Goal: Transaction & Acquisition: Book appointment/travel/reservation

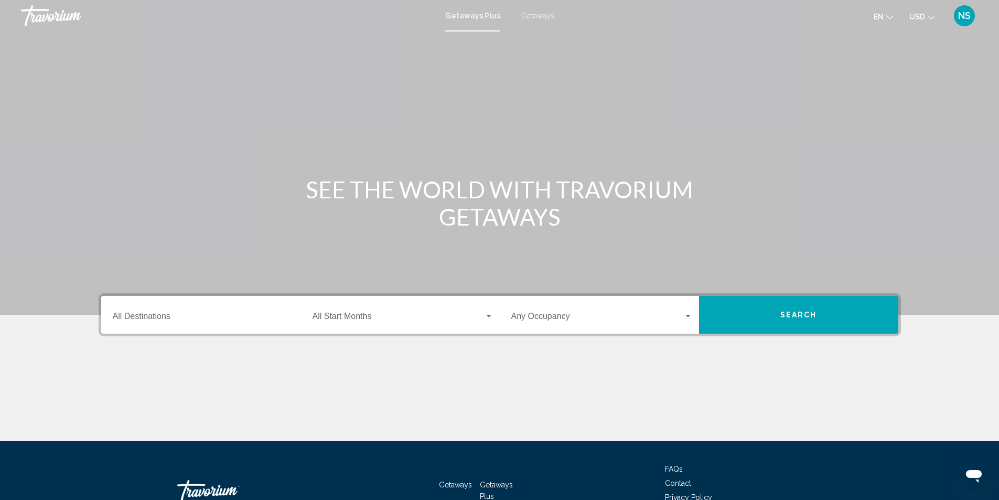
click at [521, 13] on span "Getaways" at bounding box center [537, 16] width 33 height 8
click at [137, 320] on input "Destination All Destinations" at bounding box center [203, 318] width 181 height 9
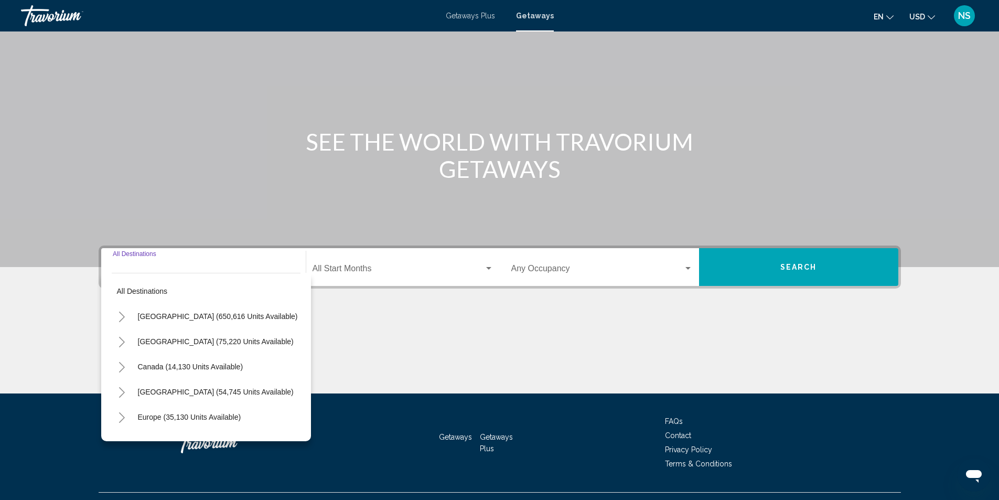
scroll to position [70, 0]
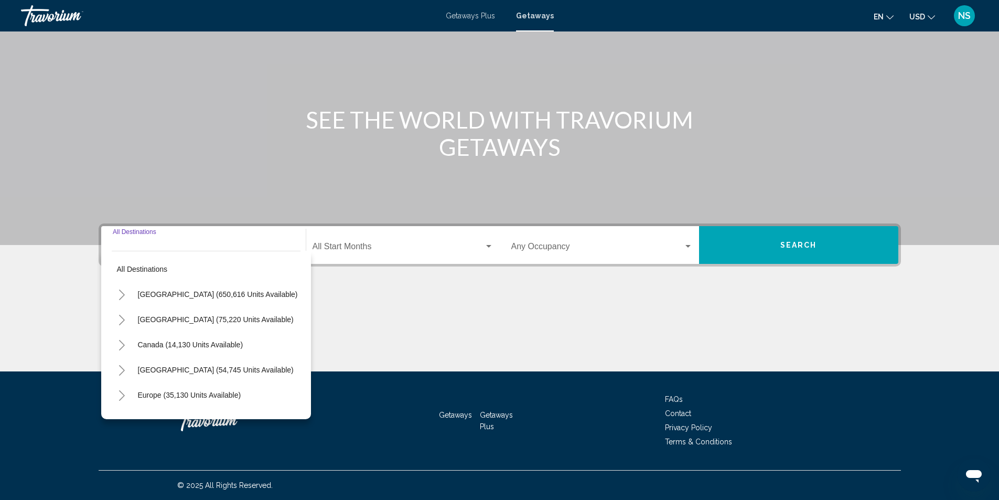
click at [123, 293] on icon "Toggle United States (650,616 units available)" at bounding box center [122, 294] width 8 height 10
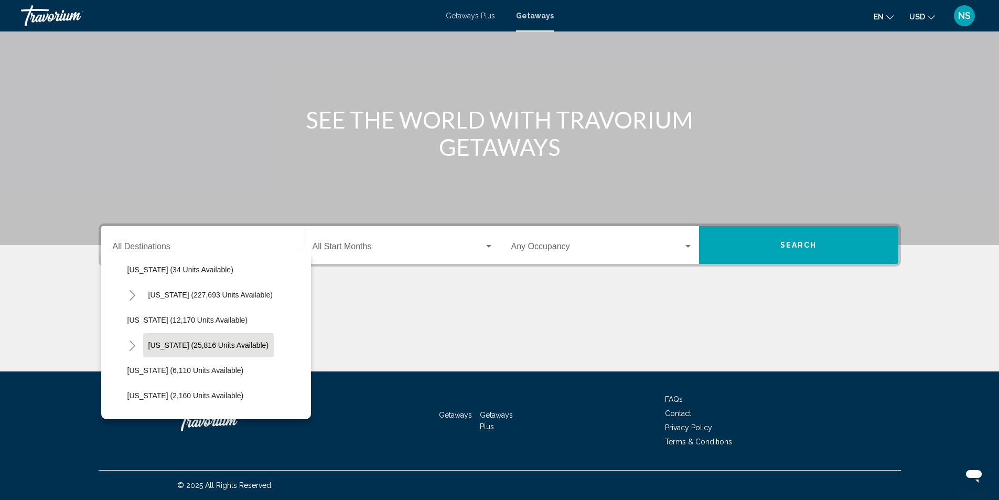
scroll to position [157, 0]
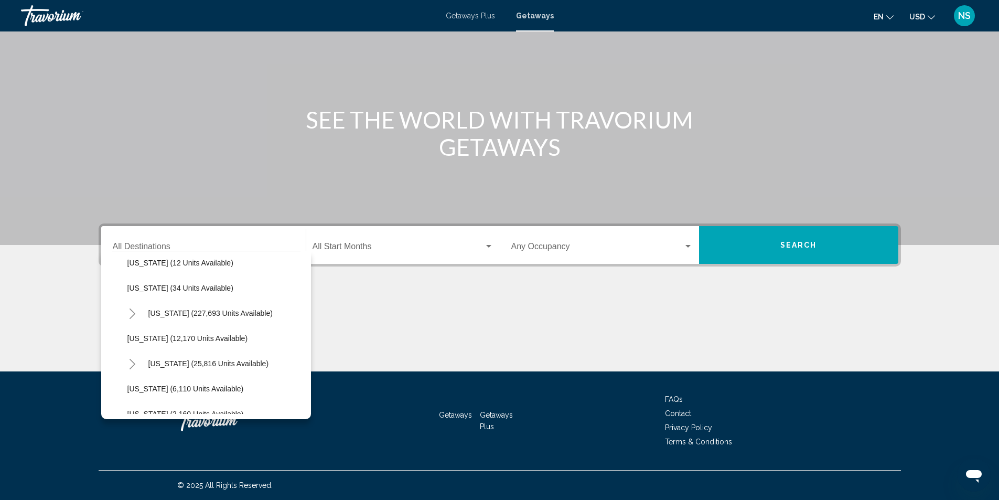
click at [133, 314] on icon "Toggle Florida (227,693 units available)" at bounding box center [132, 313] width 8 height 10
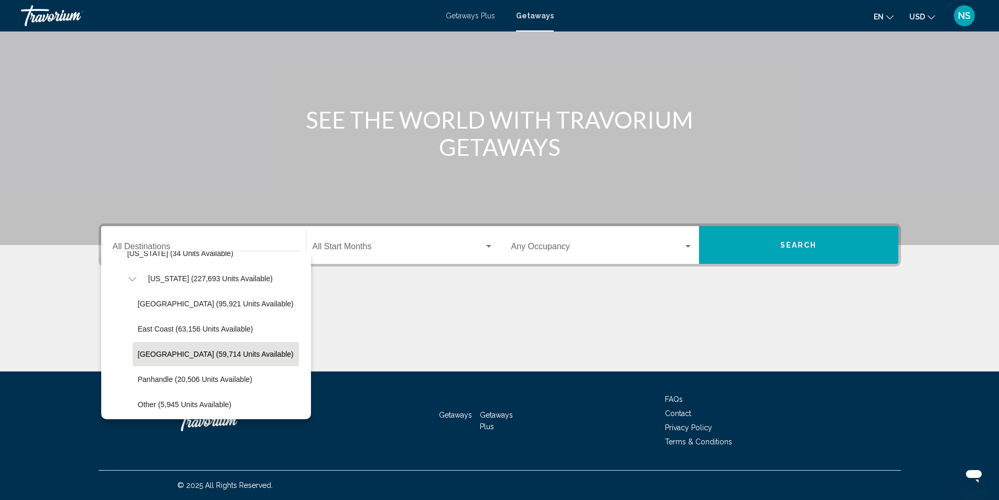
scroll to position [210, 0]
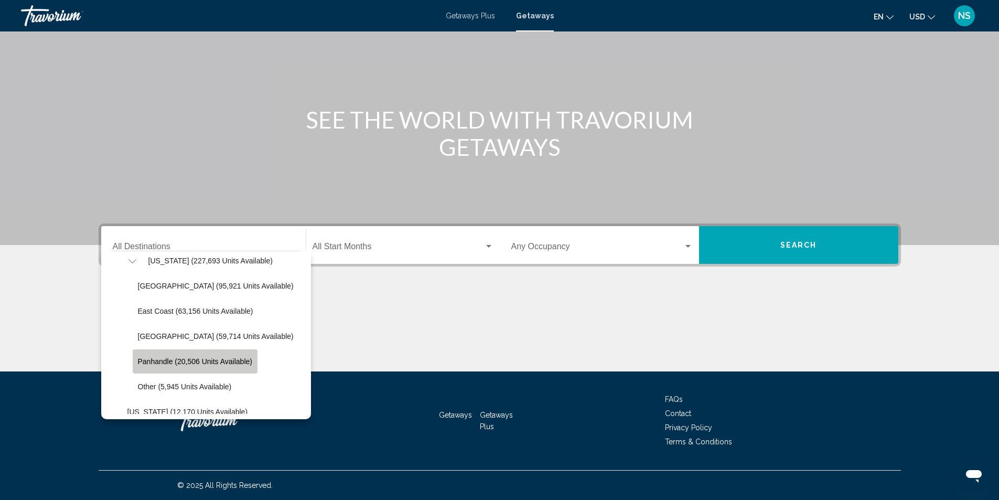
click at [197, 364] on span "Panhandle (20,506 units available)" at bounding box center [195, 361] width 114 height 8
type input "**********"
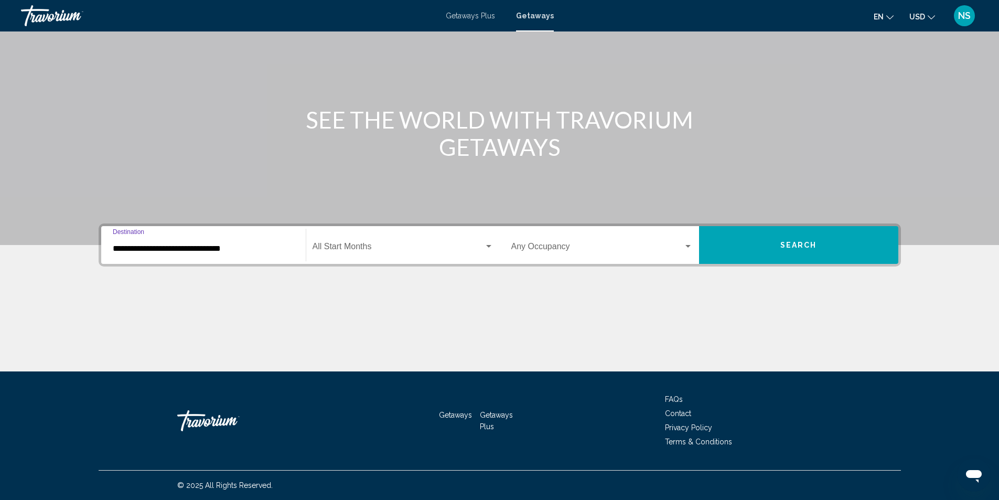
click at [774, 247] on button "Search" at bounding box center [798, 245] width 199 height 38
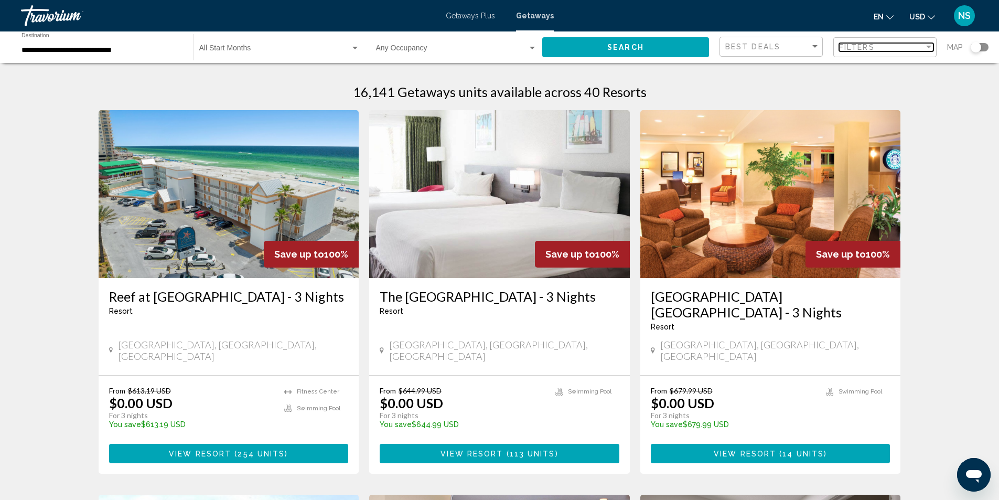
click at [862, 47] on span "Filters" at bounding box center [857, 47] width 36 height 8
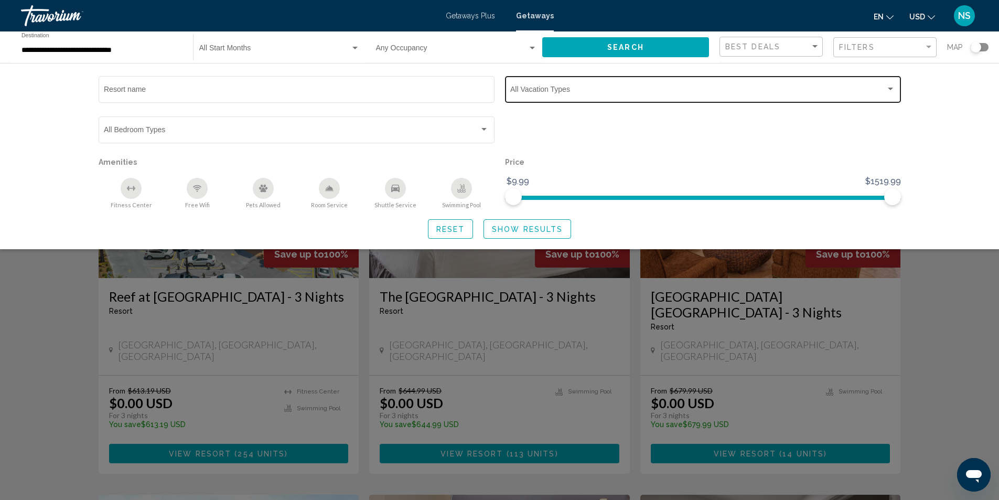
click at [585, 93] on span "Search widget" at bounding box center [697, 91] width 375 height 8
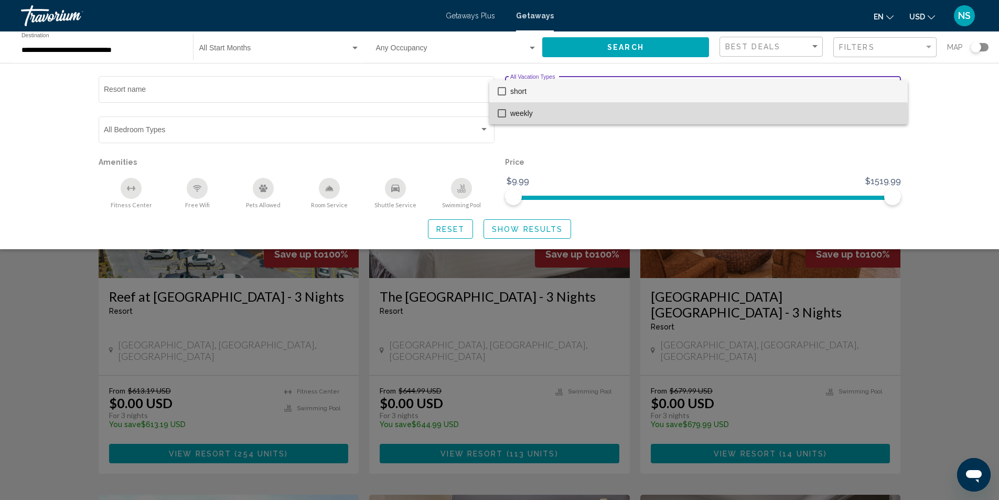
click at [501, 115] on mat-pseudo-checkbox at bounding box center [502, 113] width 8 height 8
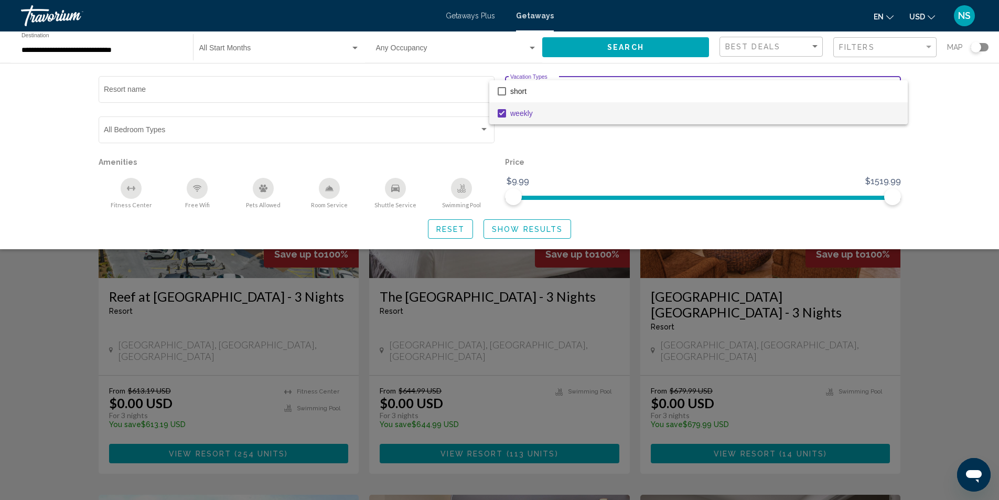
click at [549, 232] on div at bounding box center [499, 250] width 999 height 500
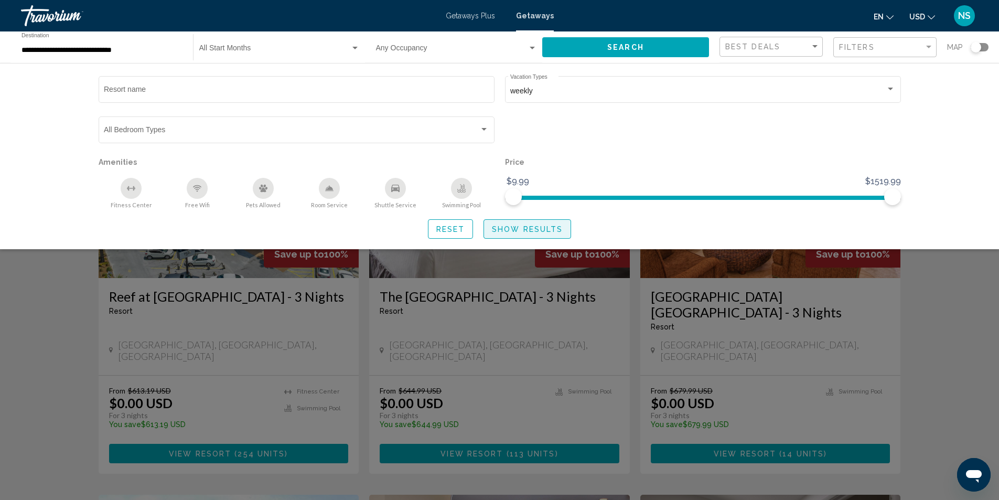
click at [530, 226] on span "Show Results" at bounding box center [527, 229] width 71 height 8
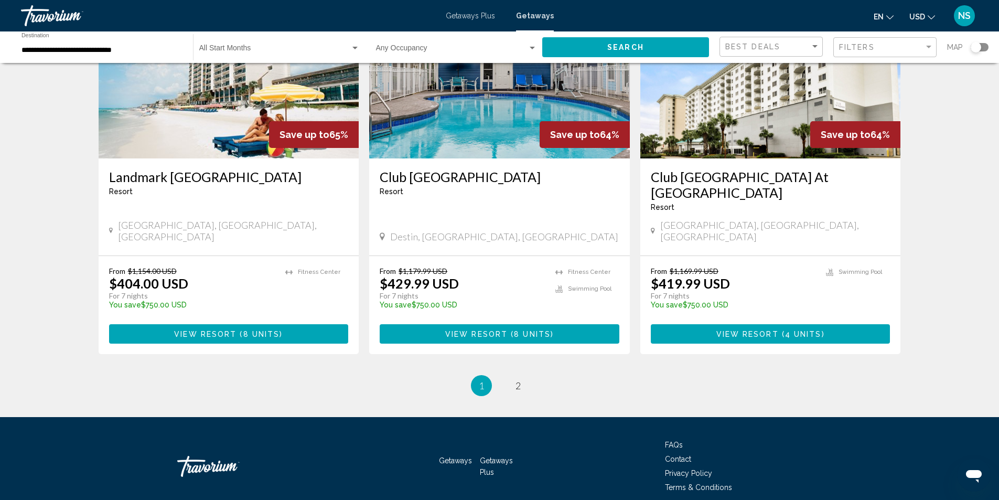
scroll to position [1241, 0]
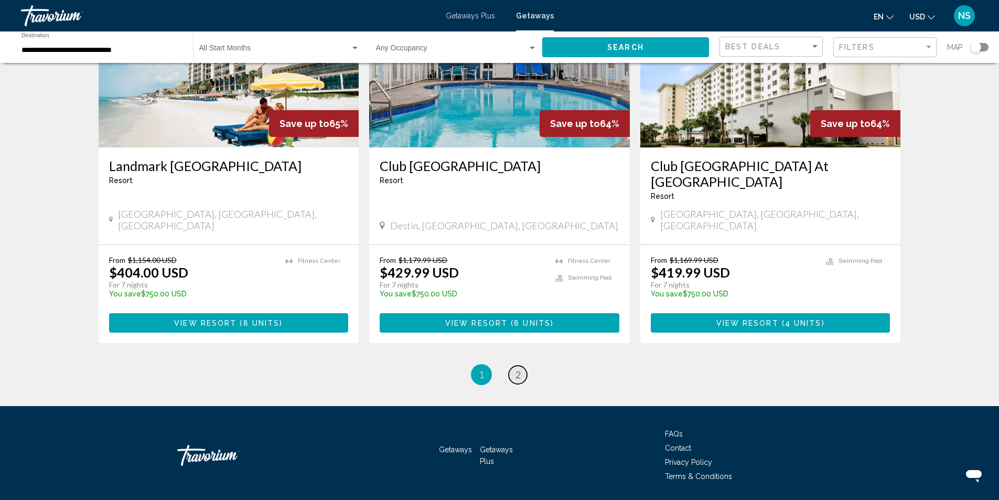
click at [517, 369] on span "2" at bounding box center [517, 375] width 5 height 12
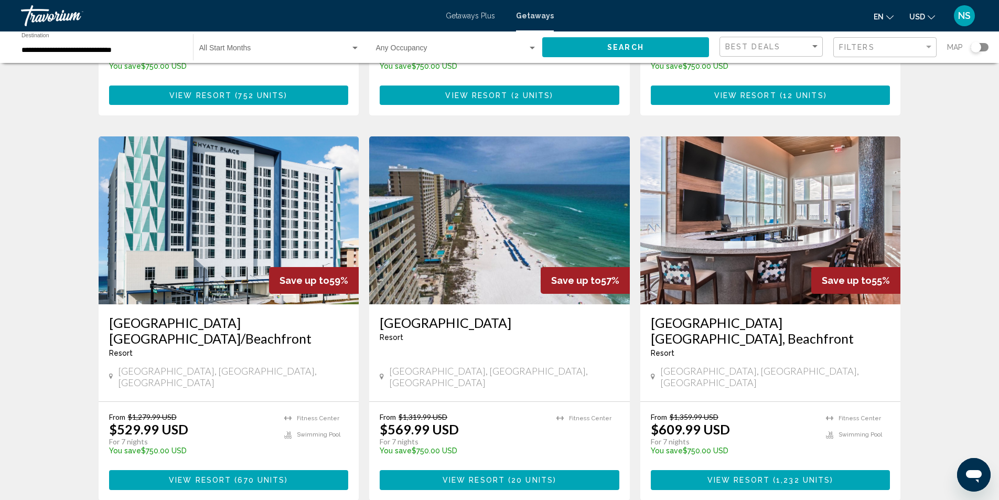
scroll to position [367, 0]
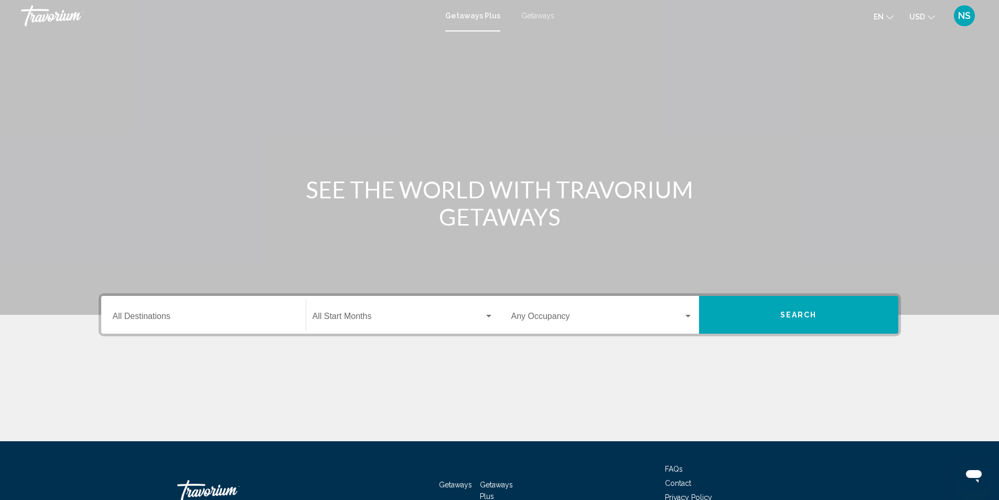
click at [537, 18] on span "Getaways" at bounding box center [537, 16] width 33 height 8
click at [122, 319] on input "Destination All Destinations" at bounding box center [203, 318] width 181 height 9
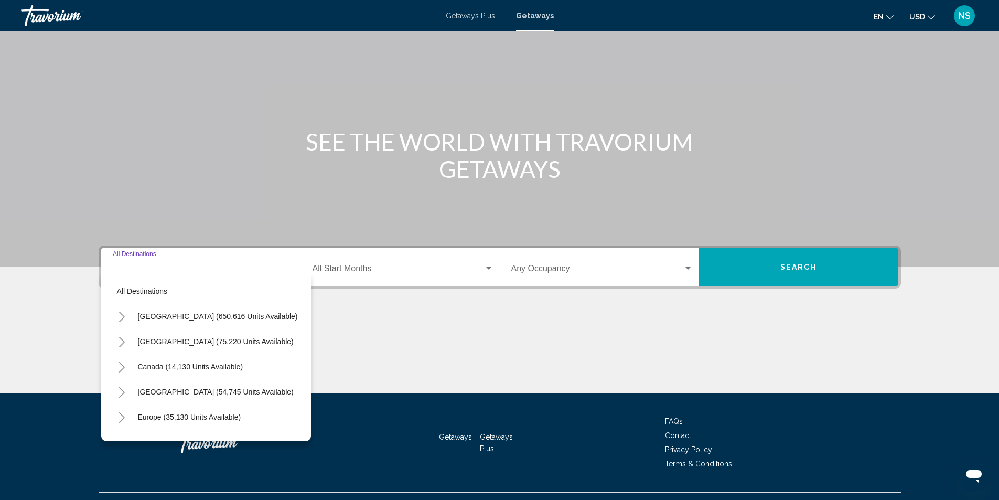
scroll to position [70, 0]
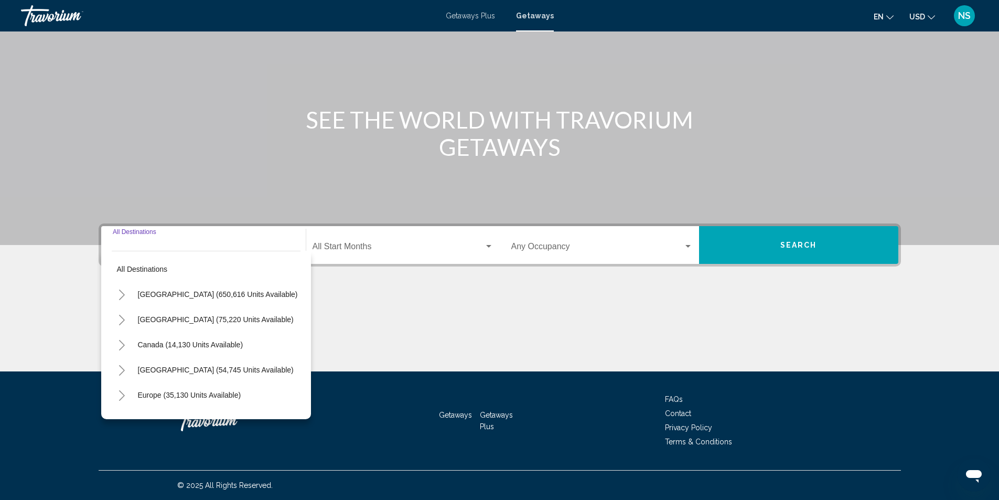
click at [122, 295] on icon "Toggle United States (650,616 units available)" at bounding box center [122, 294] width 8 height 10
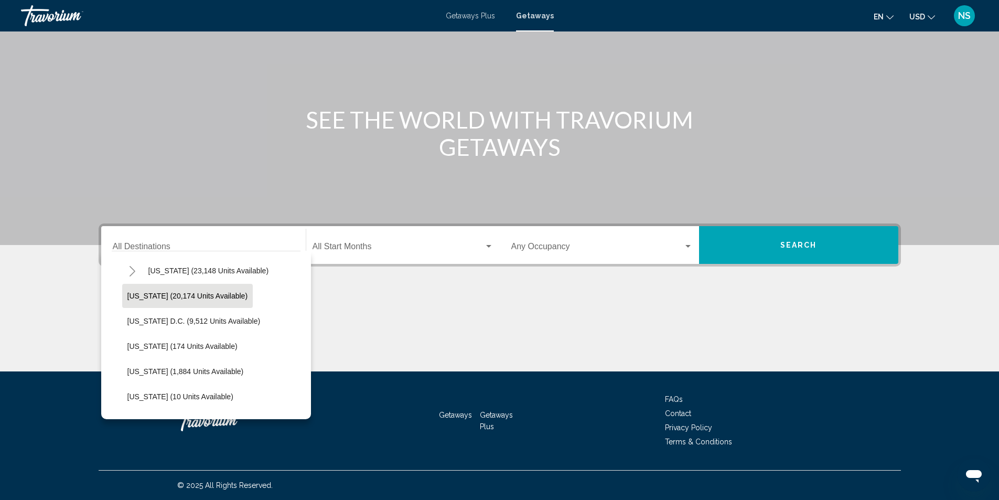
scroll to position [1049, 0]
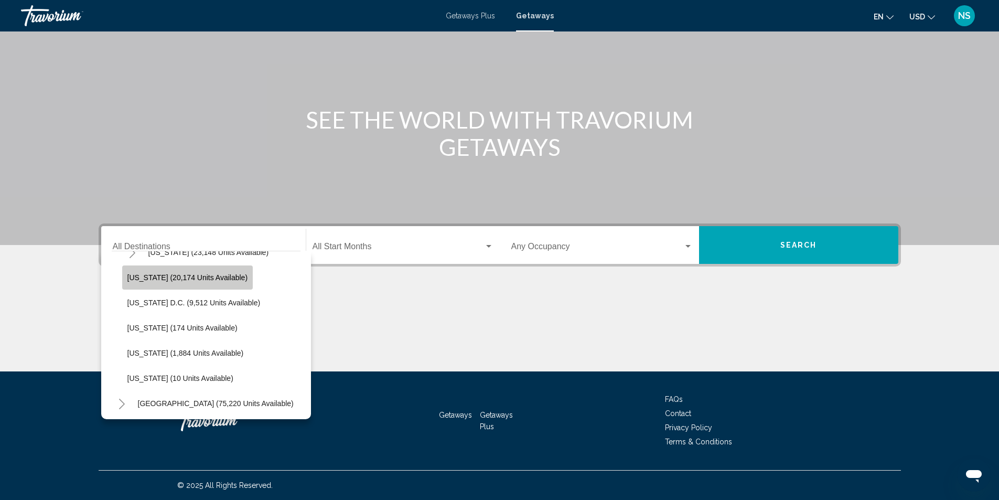
click at [200, 280] on span "Washington (20,174 units available)" at bounding box center [187, 277] width 121 height 8
type input "**********"
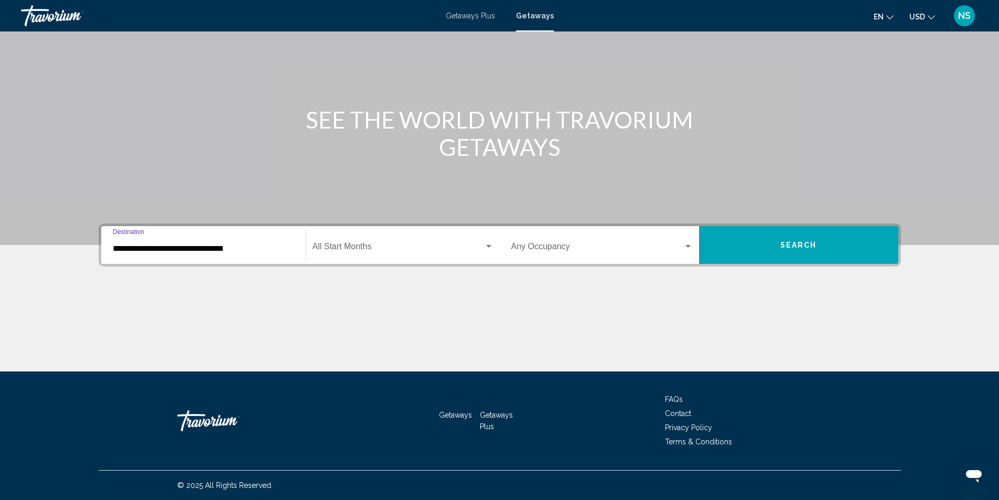
click at [811, 243] on span "Search" at bounding box center [798, 245] width 37 height 8
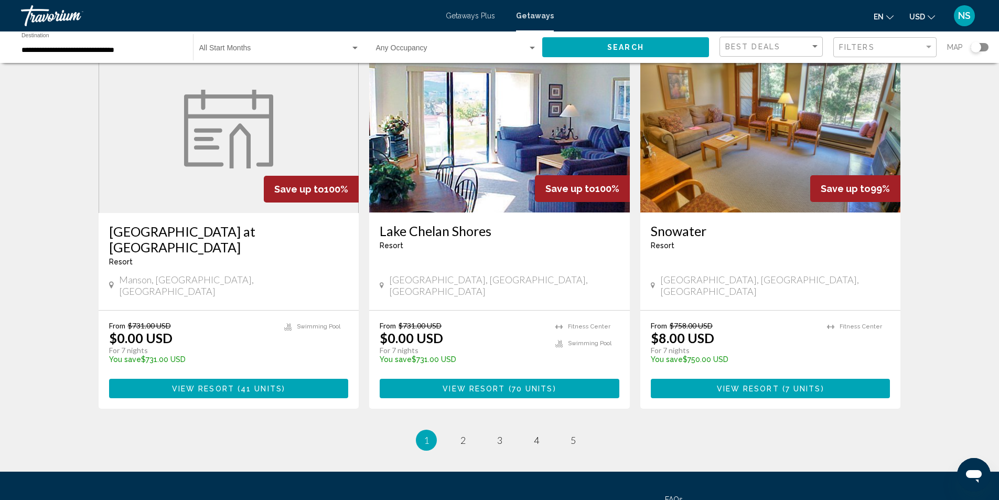
scroll to position [1212, 0]
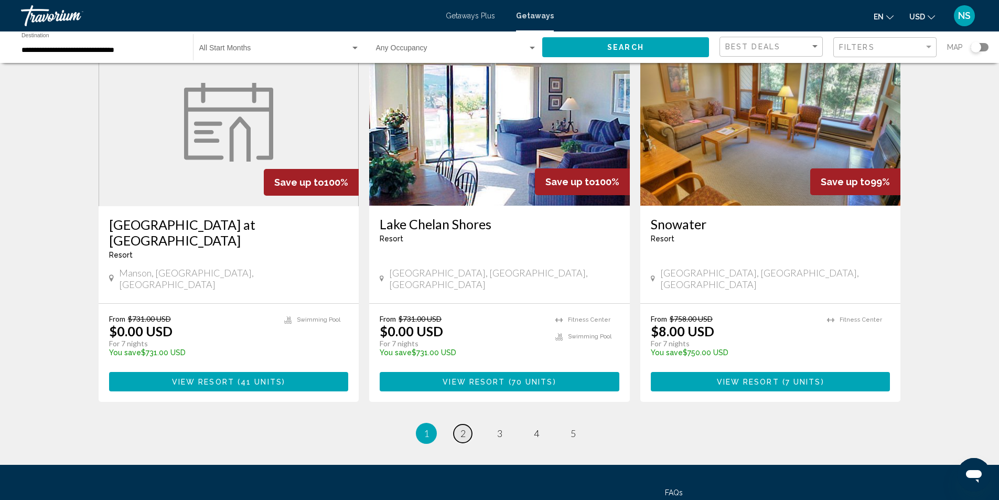
click at [462, 427] on span "2" at bounding box center [462, 433] width 5 height 12
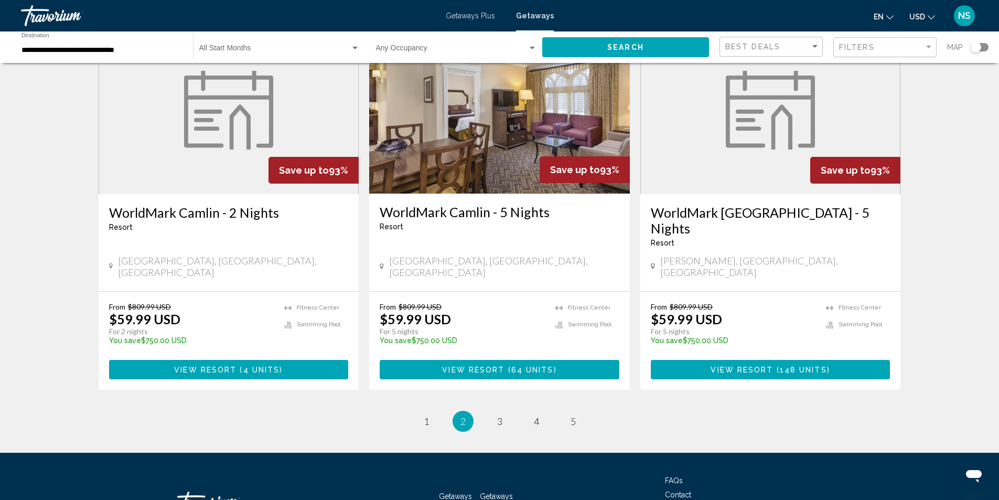
scroll to position [1211, 0]
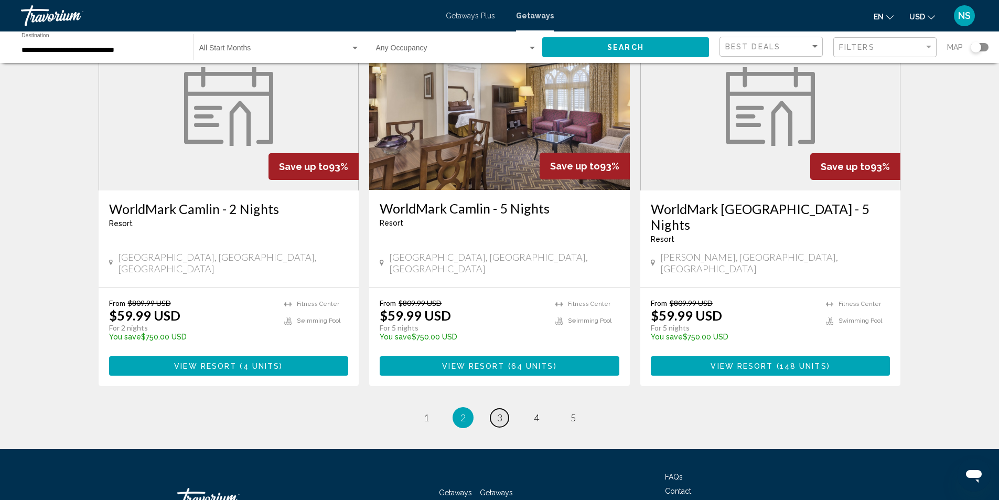
click at [503, 408] on link "page 3" at bounding box center [499, 417] width 18 height 18
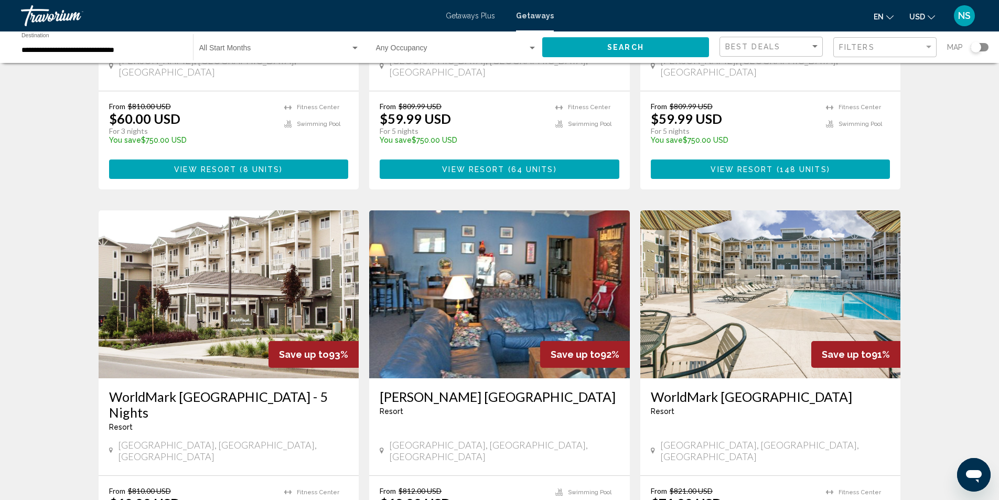
scroll to position [315, 0]
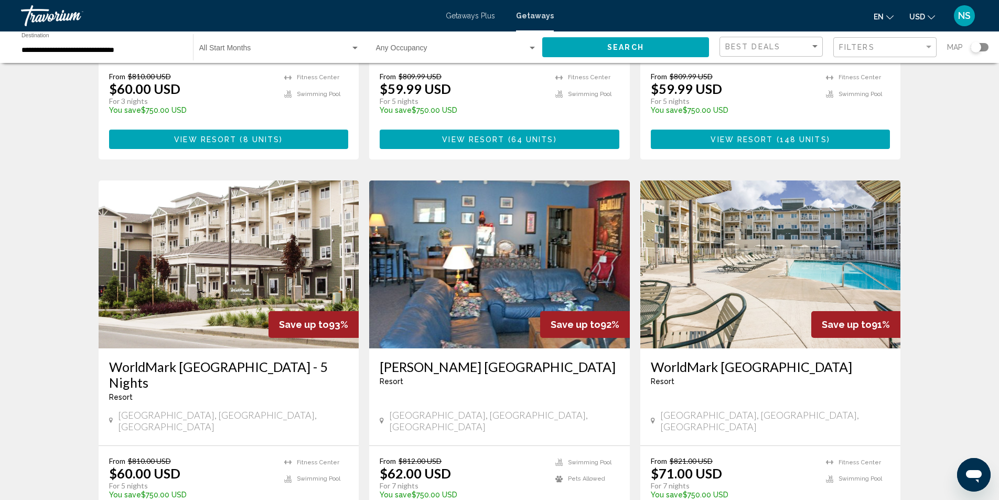
click at [253, 272] on img "Main content" at bounding box center [229, 264] width 261 height 168
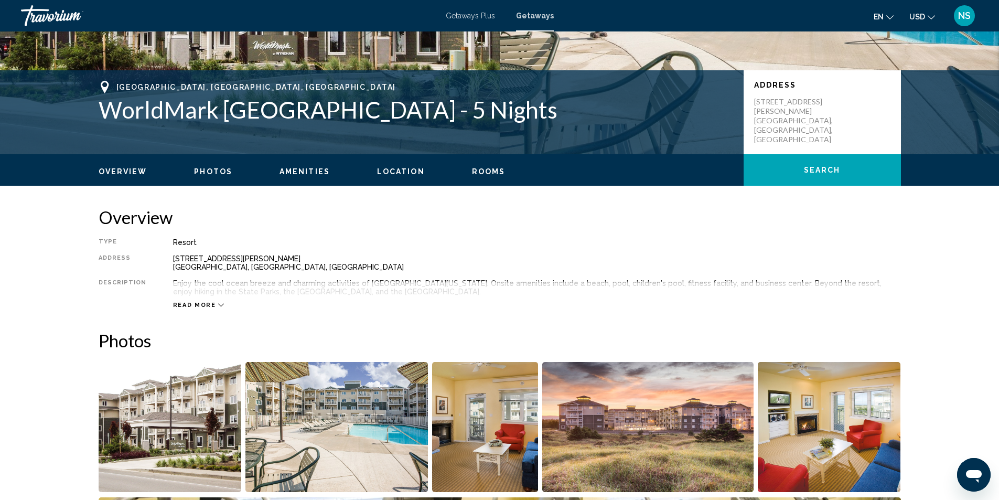
scroll to position [175, 0]
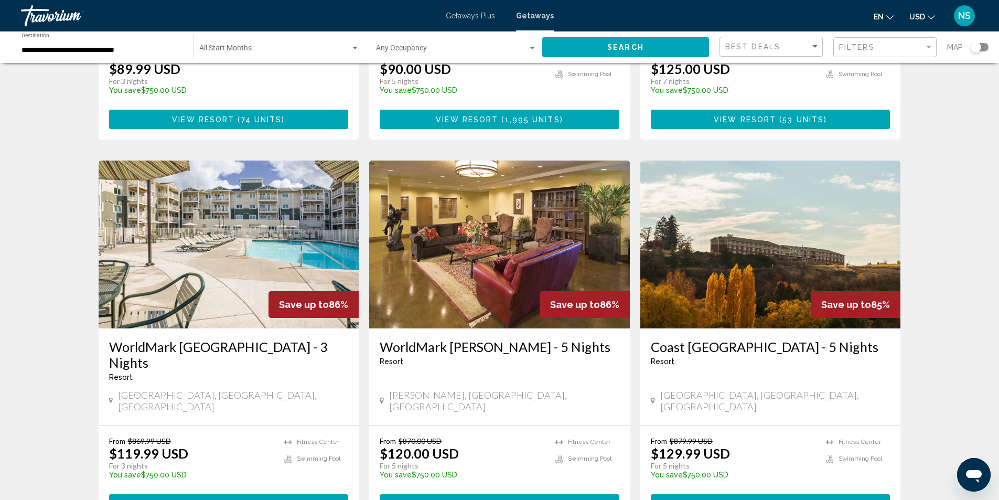
scroll to position [1226, 0]
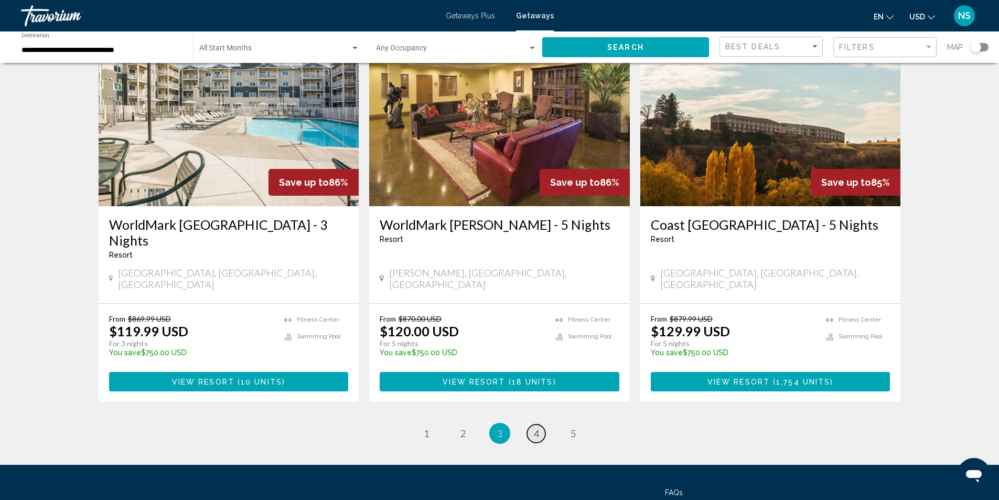
click at [535, 427] on span "4" at bounding box center [536, 433] width 5 height 12
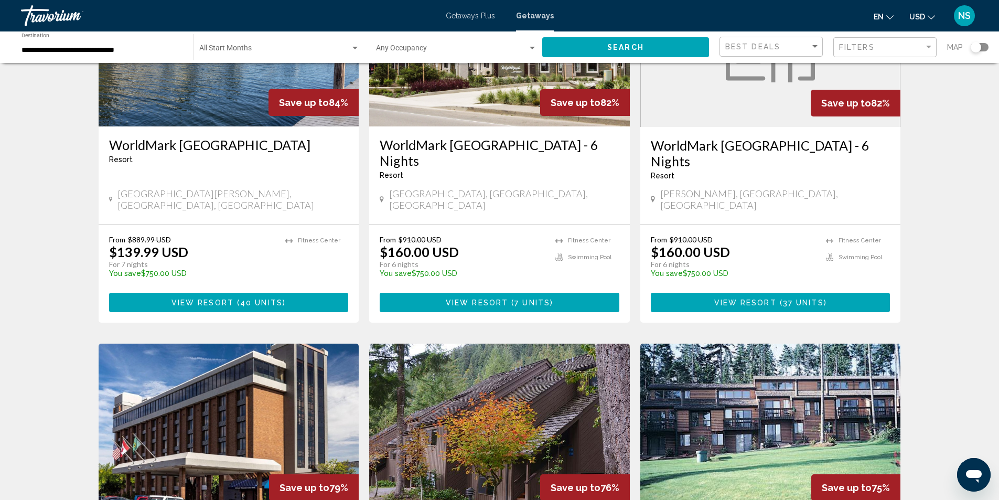
scroll to position [157, 0]
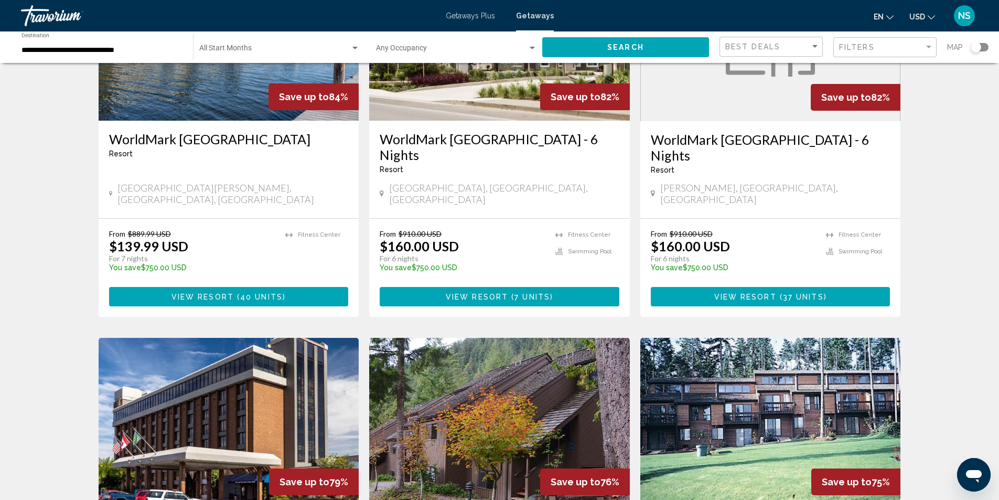
click at [495, 114] on img "Main content" at bounding box center [499, 37] width 261 height 168
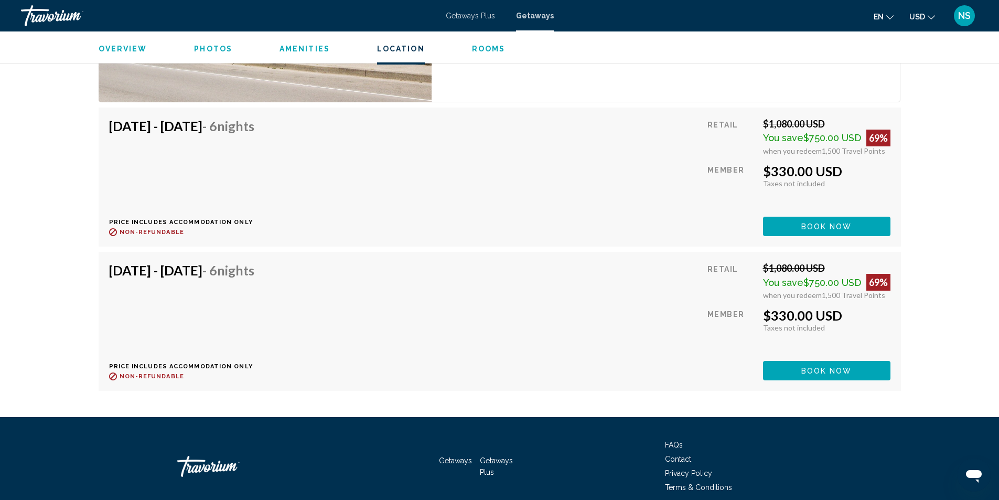
scroll to position [2939, 0]
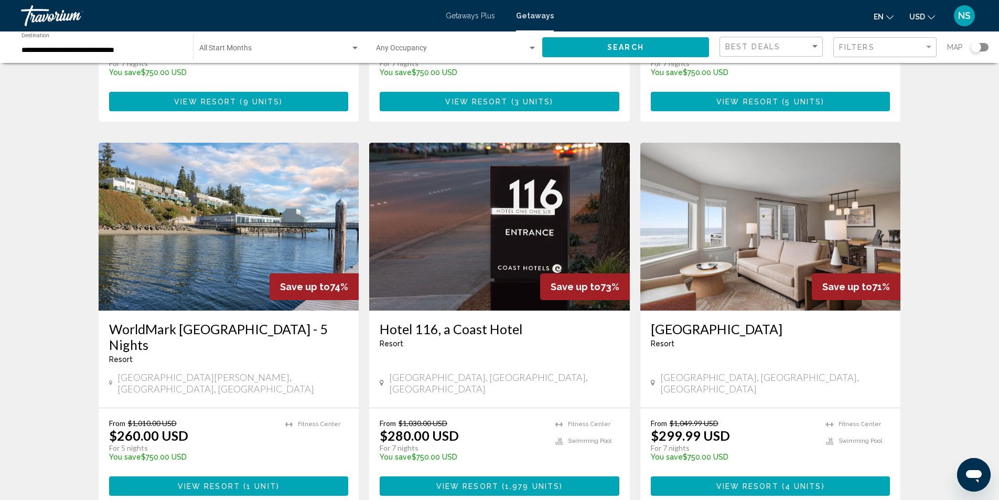
scroll to position [1226, 0]
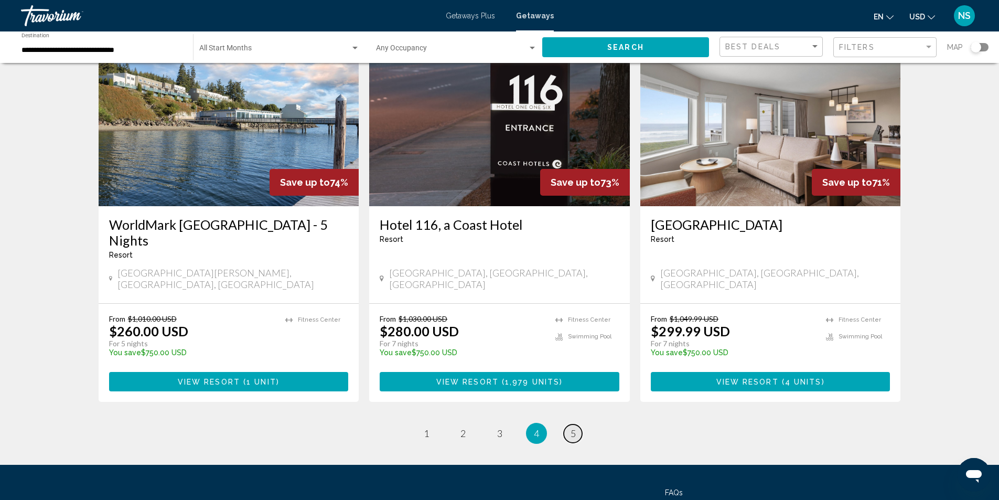
click at [572, 427] on span "5" at bounding box center [572, 433] width 5 height 12
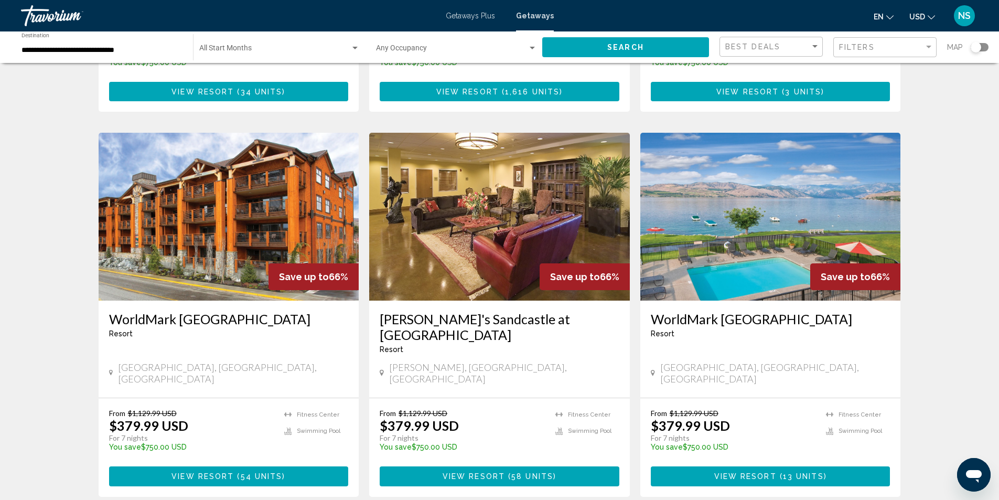
scroll to position [315, 0]
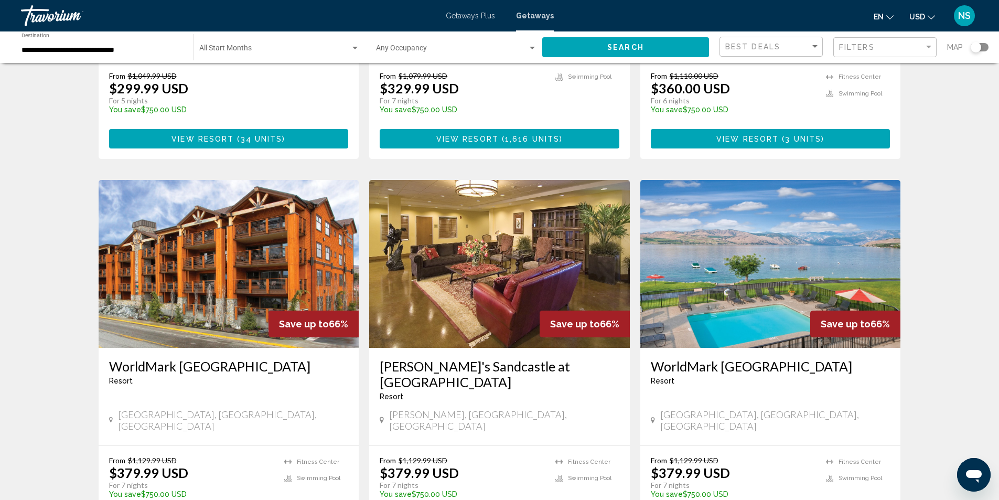
click at [831, 261] on img "Main content" at bounding box center [770, 264] width 261 height 168
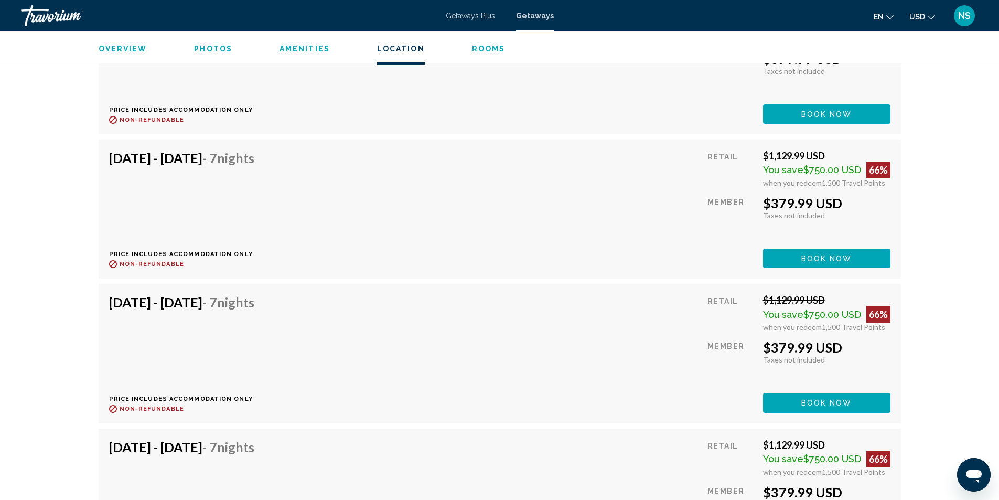
scroll to position [2779, 0]
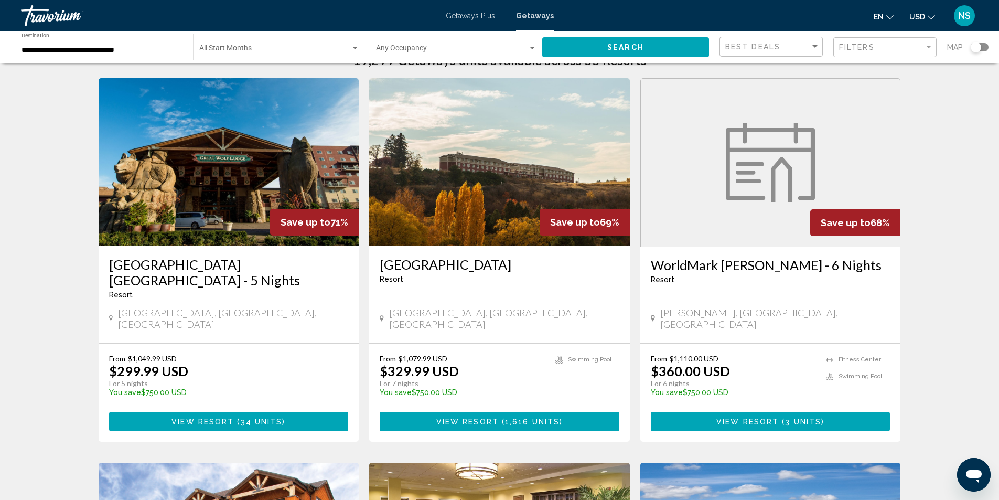
scroll to position [262, 0]
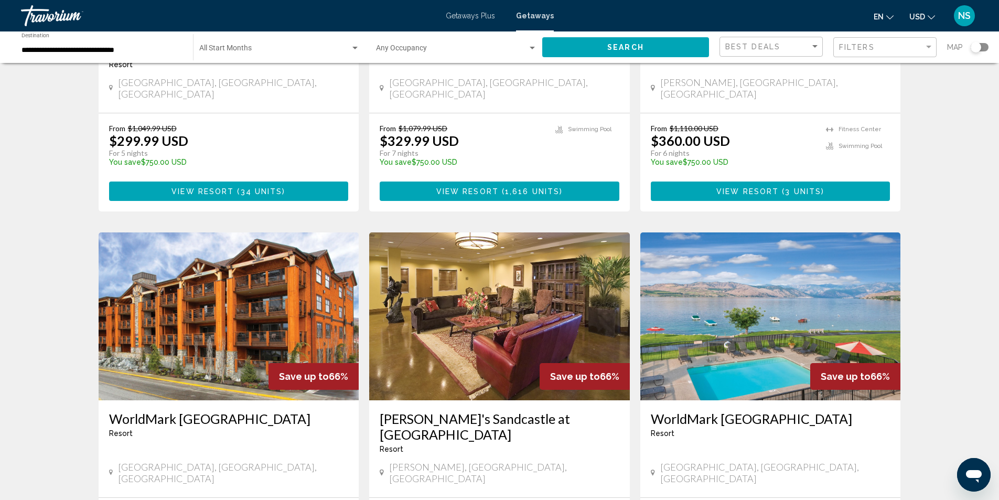
click at [293, 307] on img "Main content" at bounding box center [229, 316] width 261 height 168
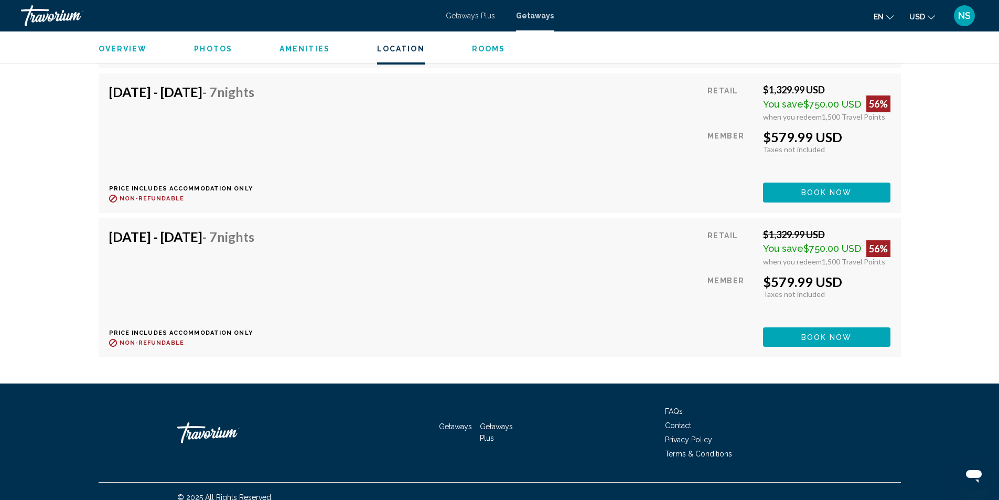
scroll to position [5259, 0]
